Goal: Task Accomplishment & Management: Manage account settings

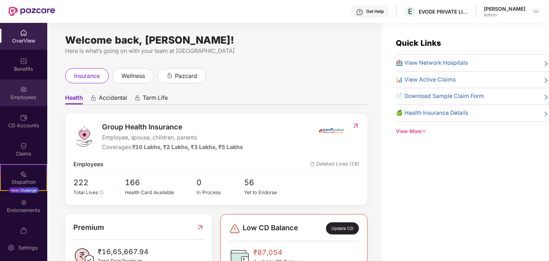
click at [21, 94] on div "Employees" at bounding box center [23, 97] width 47 height 7
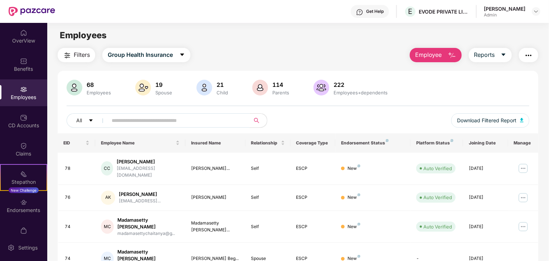
click at [138, 123] on input "text" at bounding box center [176, 120] width 128 height 11
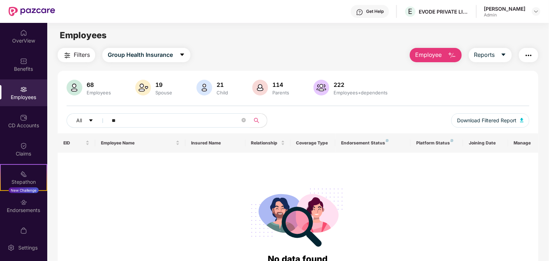
type input "*"
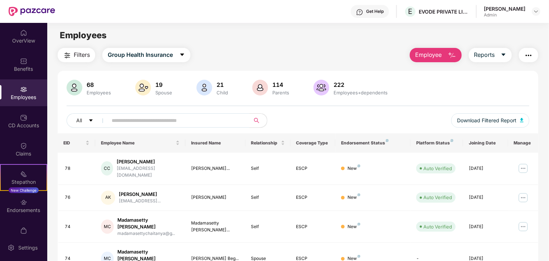
drag, startPoint x: 544, startPoint y: 142, endPoint x: 549, endPoint y: 193, distance: 50.7
click at [548, 193] on html "Get Help E EVODE PRIVATE LIMITED [PERSON_NAME] Admin OverView Benefits Employee…" at bounding box center [274, 130] width 549 height 261
click at [231, 125] on input "text" at bounding box center [176, 120] width 128 height 11
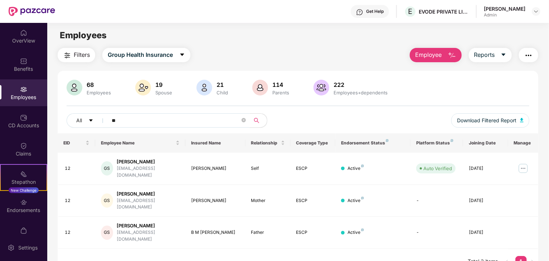
type input "*"
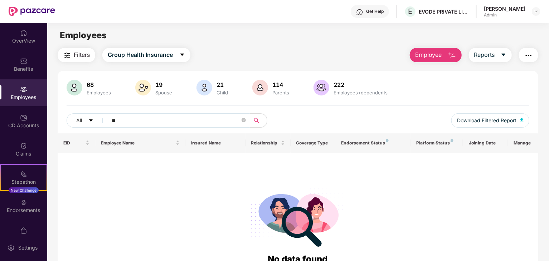
type input "*"
click at [231, 125] on input "text" at bounding box center [176, 120] width 128 height 11
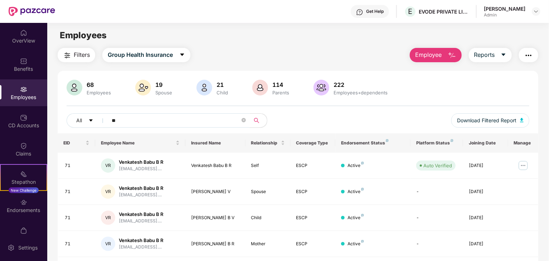
type input "*"
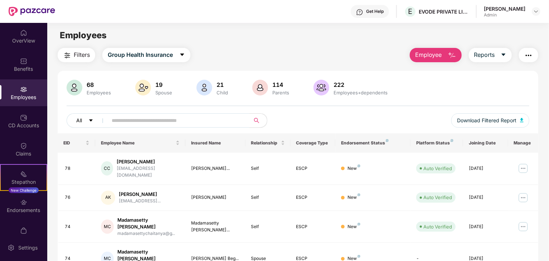
click at [84, 119] on button "All" at bounding box center [89, 120] width 44 height 14
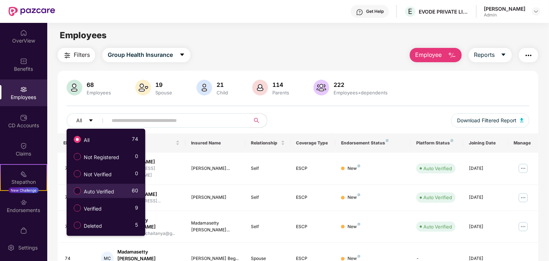
click at [125, 191] on div "Auto Verified 60" at bounding box center [104, 191] width 68 height 12
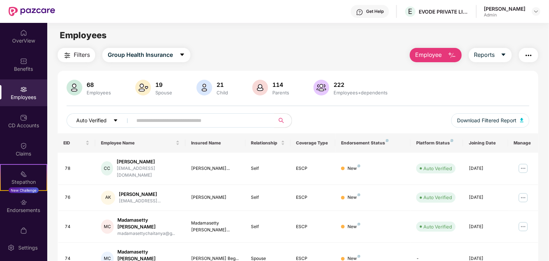
click at [96, 119] on span "Auto Verified" at bounding box center [91, 121] width 30 height 8
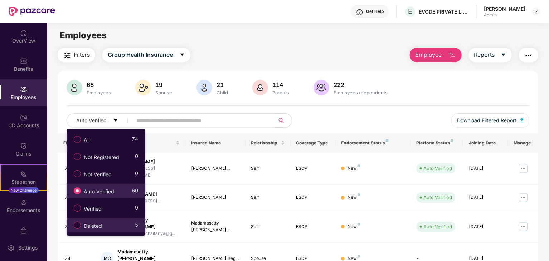
click at [109, 227] on div "Deleted 5" at bounding box center [104, 225] width 68 height 12
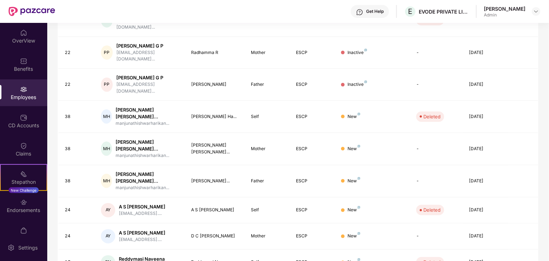
scroll to position [177, 0]
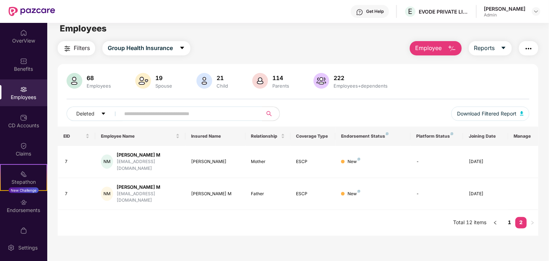
scroll to position [0, 0]
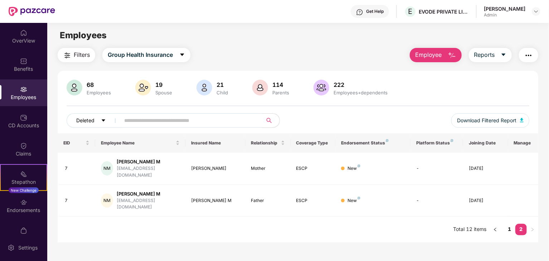
click at [101, 119] on icon "caret-down" at bounding box center [103, 120] width 5 height 5
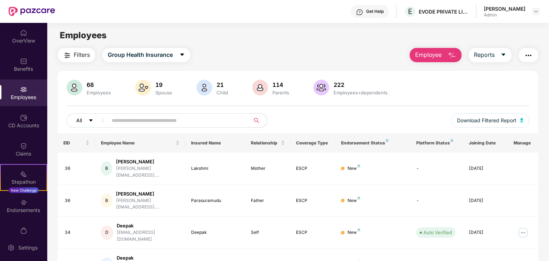
click at [91, 122] on icon "caret-down" at bounding box center [90, 120] width 5 height 5
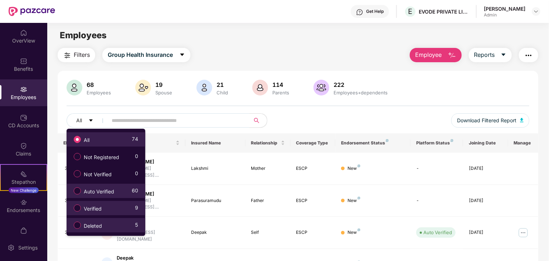
click at [82, 204] on label "Verified" at bounding box center [89, 208] width 38 height 12
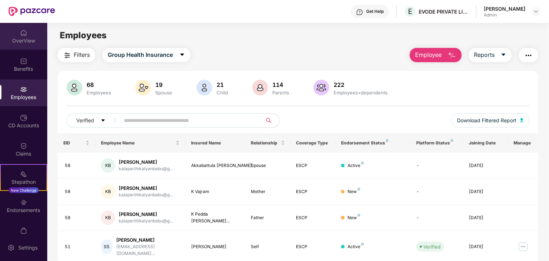
click at [21, 35] on img at bounding box center [23, 32] width 7 height 7
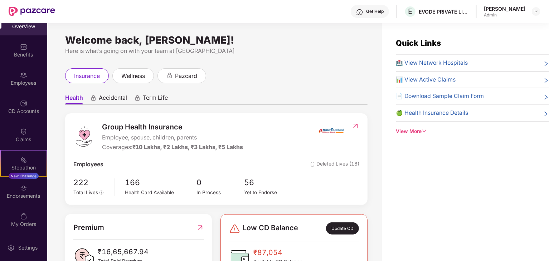
scroll to position [15, 0]
click at [351, 51] on div "Here is what’s going on with your team at [GEOGRAPHIC_DATA]" at bounding box center [216, 50] width 302 height 9
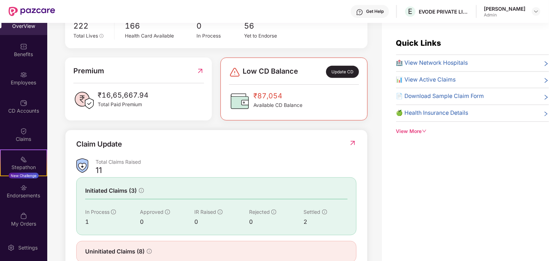
scroll to position [172, 0]
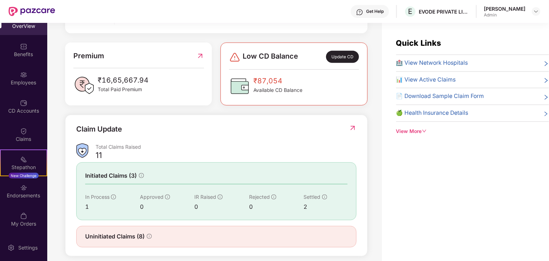
click at [428, 129] on div "View More" at bounding box center [472, 132] width 153 height 8
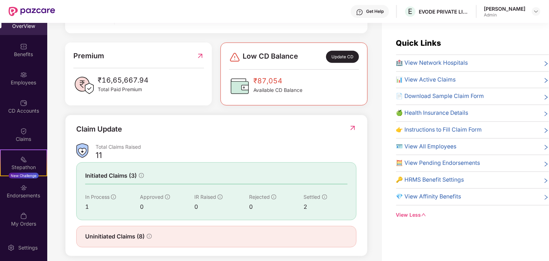
click at [320, 136] on div "Claim Update" at bounding box center [216, 134] width 280 height 20
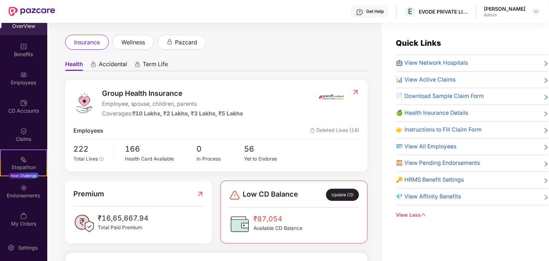
scroll to position [0, 0]
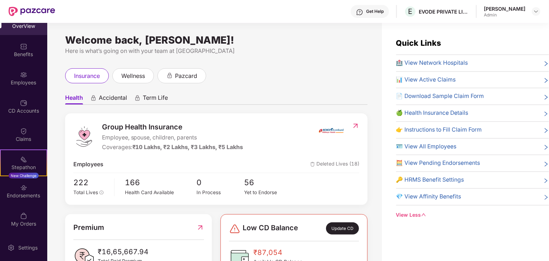
click at [328, 67] on div "Welcome back, [PERSON_NAME]! Here is what’s going on with your team at Pazcare …" at bounding box center [214, 146] width 334 height 247
